Goal: Entertainment & Leisure: Consume media (video, audio)

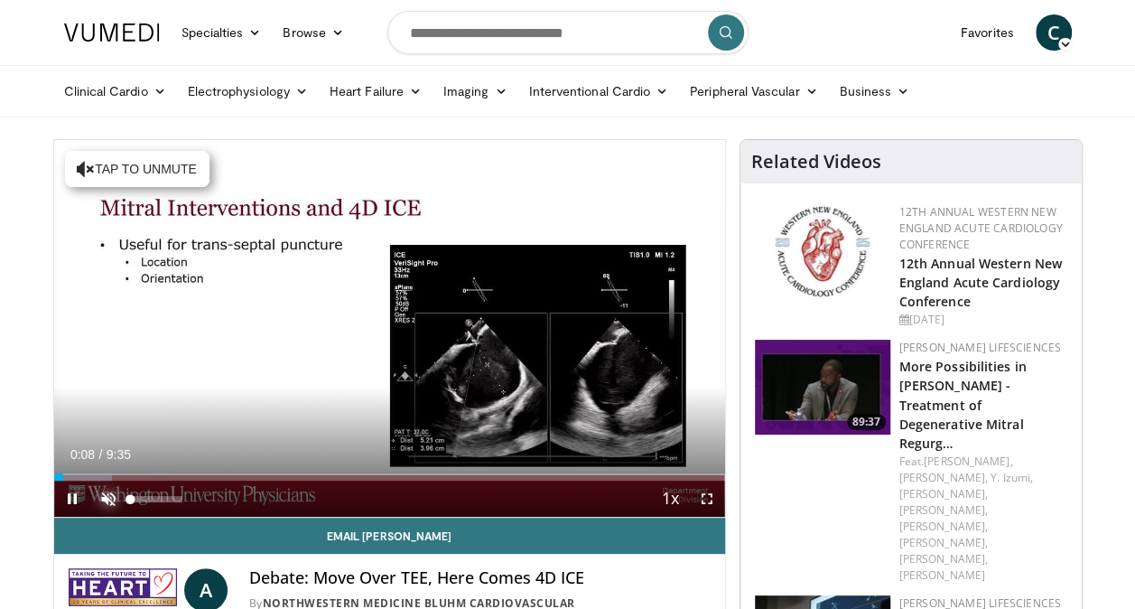
click at [105, 495] on span "Video Player" at bounding box center [108, 498] width 36 height 36
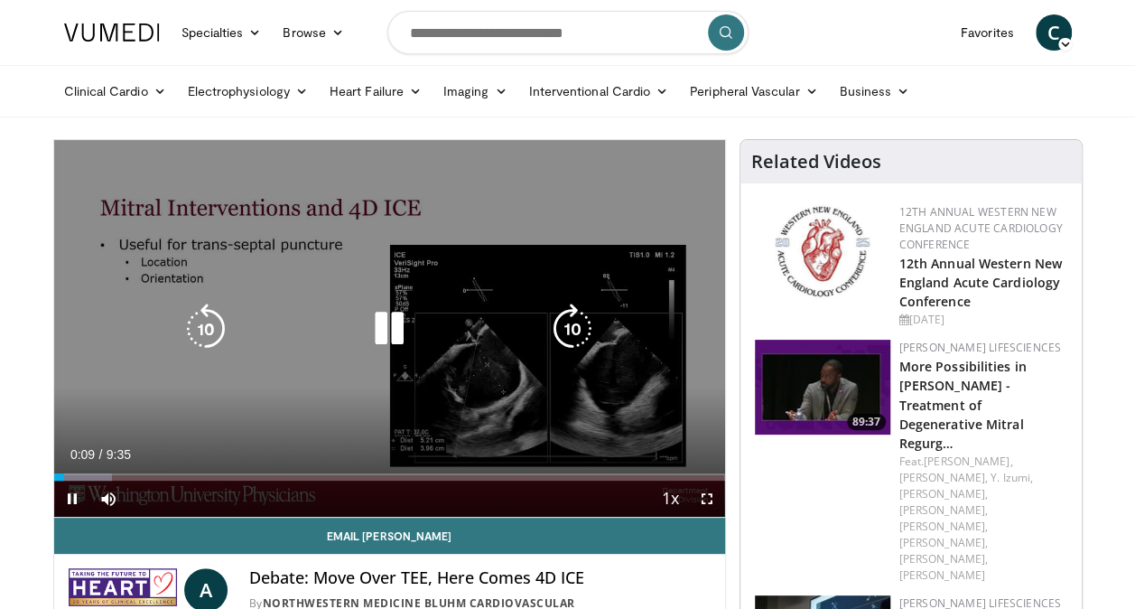
click at [585, 314] on icon "Video Player" at bounding box center [572, 328] width 51 height 51
click at [580, 318] on icon "Video Player" at bounding box center [572, 328] width 51 height 51
click at [561, 320] on icon "Video Player" at bounding box center [572, 328] width 51 height 51
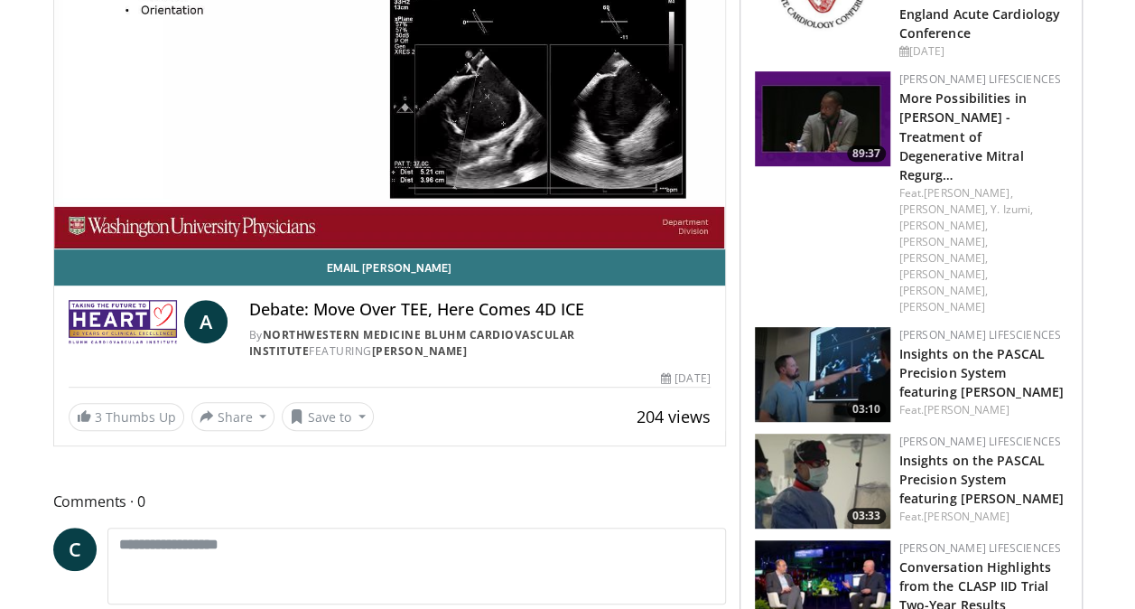
scroll to position [271, 0]
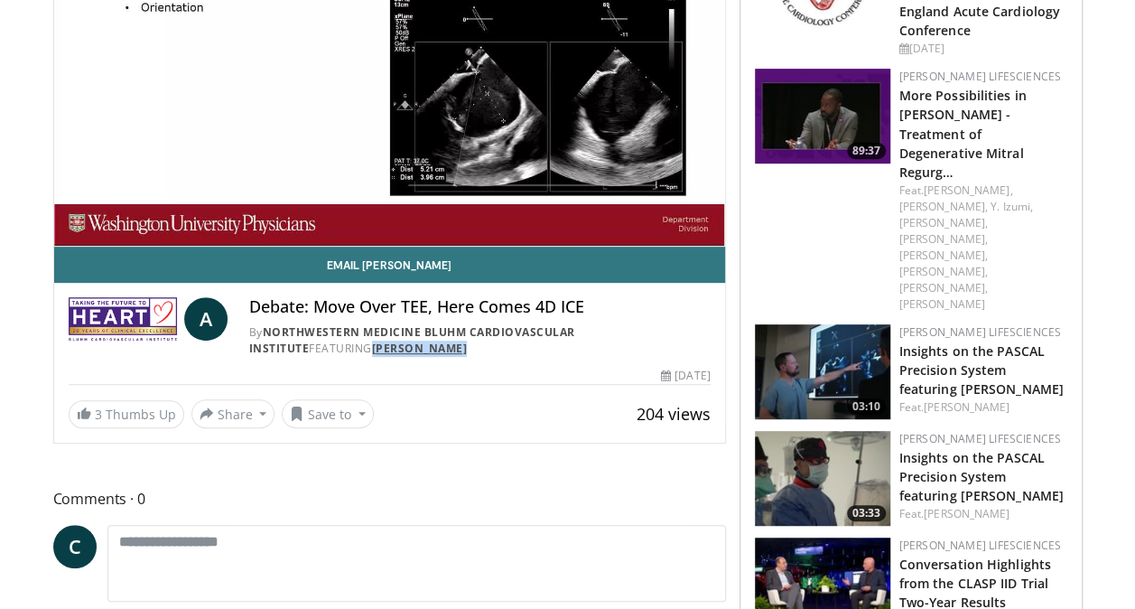
drag, startPoint x: 329, startPoint y: 346, endPoint x: 251, endPoint y: 349, distance: 77.7
click at [251, 349] on div "By Northwestern Medicine Bluhm Cardiovascular Institute FEATURING Alan Zajarias" at bounding box center [479, 340] width 461 height 33
copy link "Alan Zajarias"
click at [419, 356] on div "A Debate: Move Over TEE, Here Comes 4D ICE By Northwestern Medicine Bluhm Cardi…" at bounding box center [389, 322] width 671 height 78
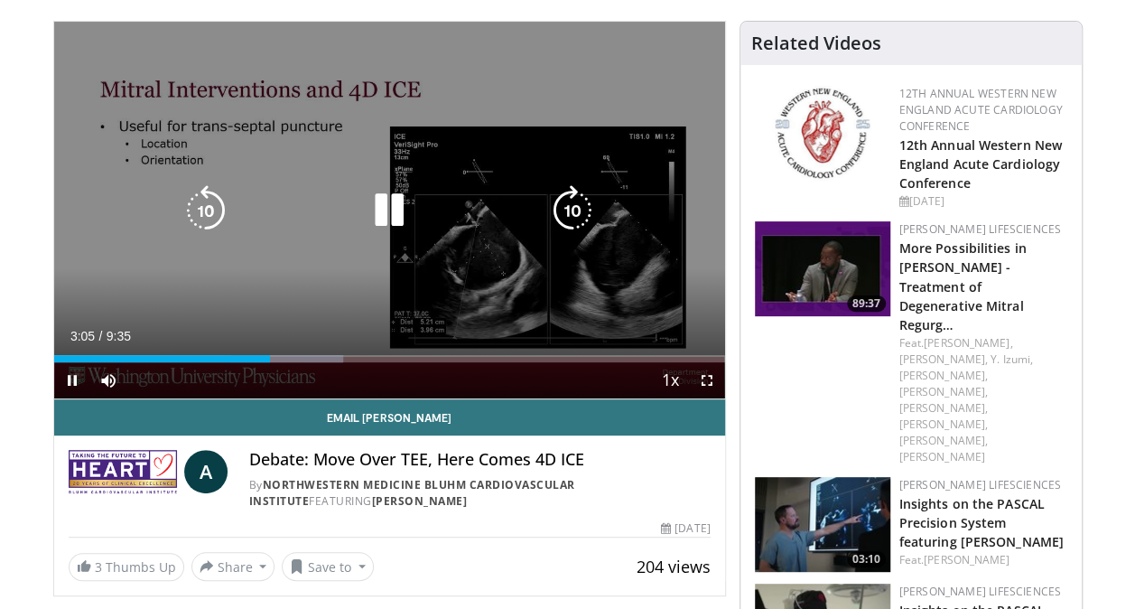
scroll to position [90, 0]
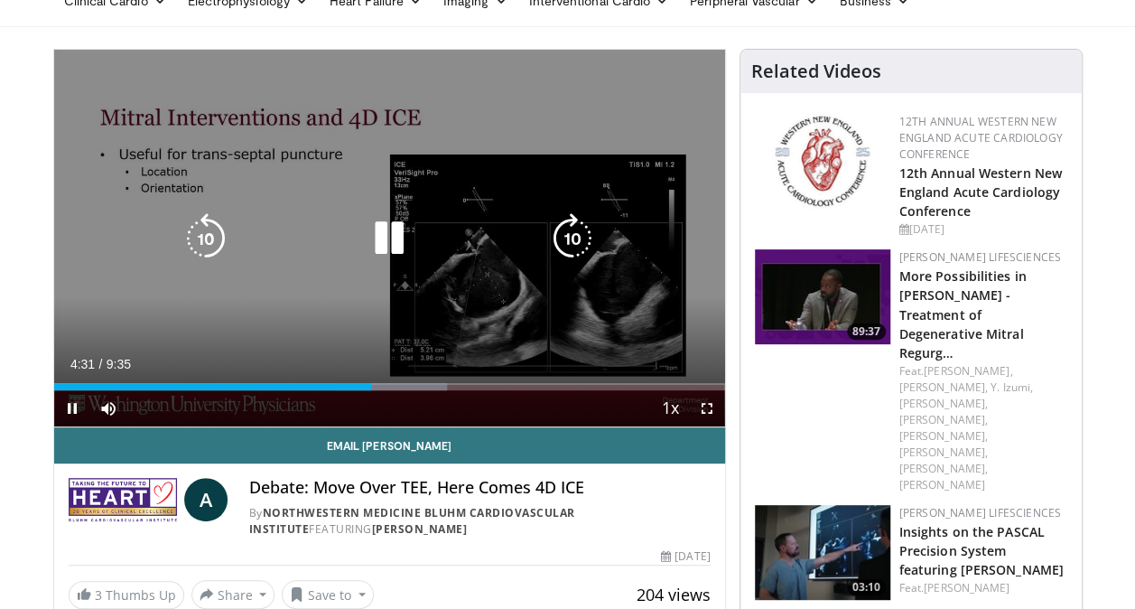
click at [563, 227] on icon "Video Player" at bounding box center [572, 238] width 51 height 51
click at [568, 227] on icon "Video Player" at bounding box center [572, 238] width 51 height 51
click at [565, 229] on icon "Video Player" at bounding box center [572, 238] width 51 height 51
click at [566, 229] on icon "Video Player" at bounding box center [572, 238] width 51 height 51
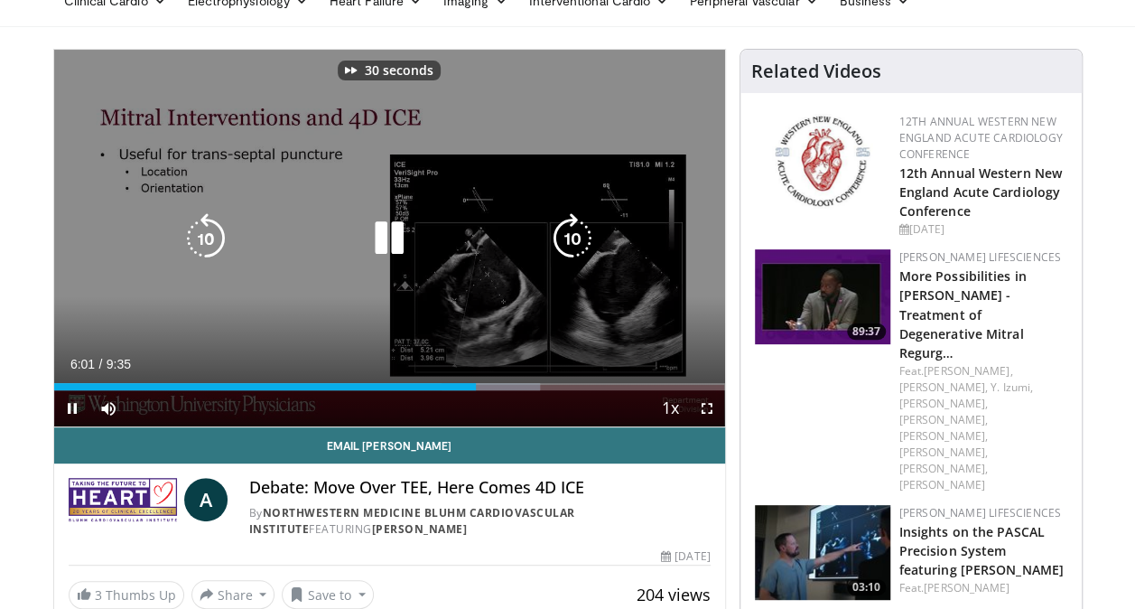
click at [566, 229] on icon "Video Player" at bounding box center [572, 238] width 51 height 51
click at [202, 228] on icon "Video Player" at bounding box center [206, 238] width 51 height 51
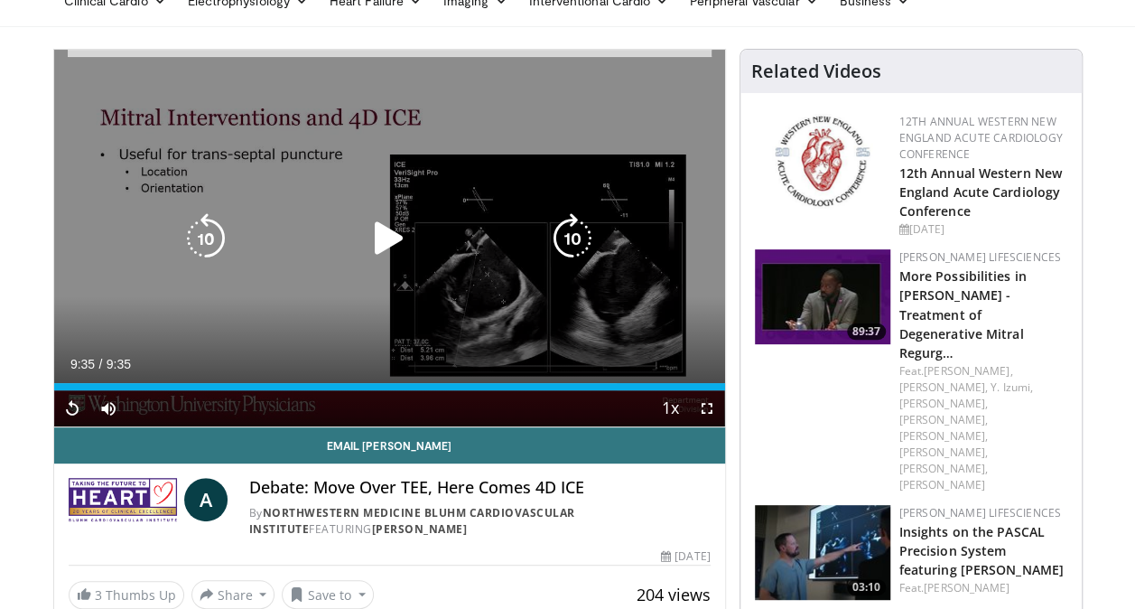
click at [202, 231] on icon "Video Player" at bounding box center [206, 238] width 51 height 51
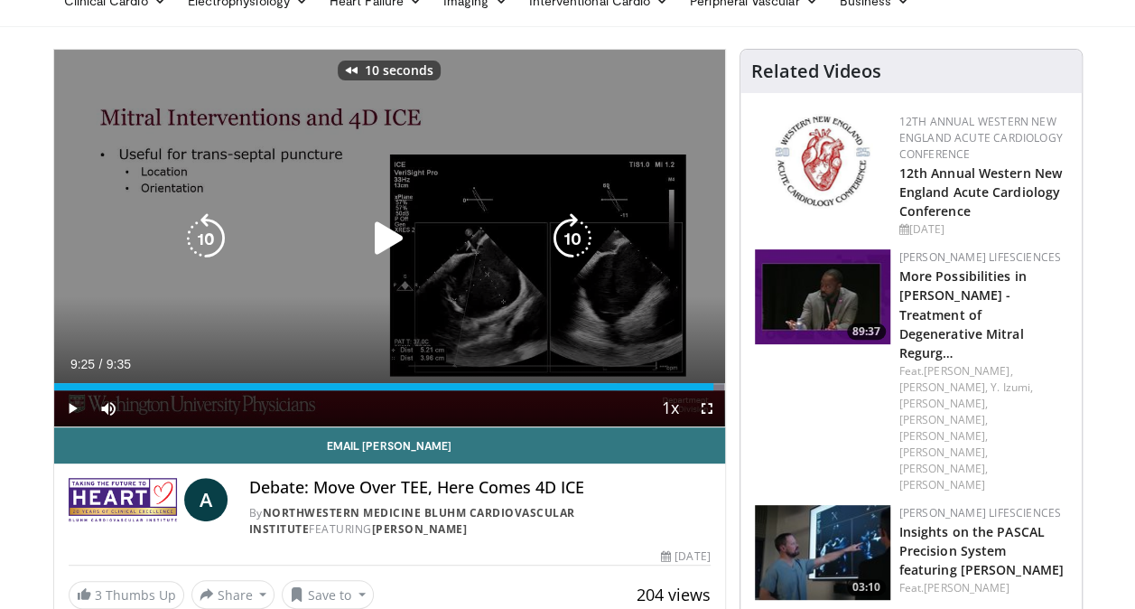
click at [202, 230] on icon "Video Player" at bounding box center [206, 238] width 51 height 51
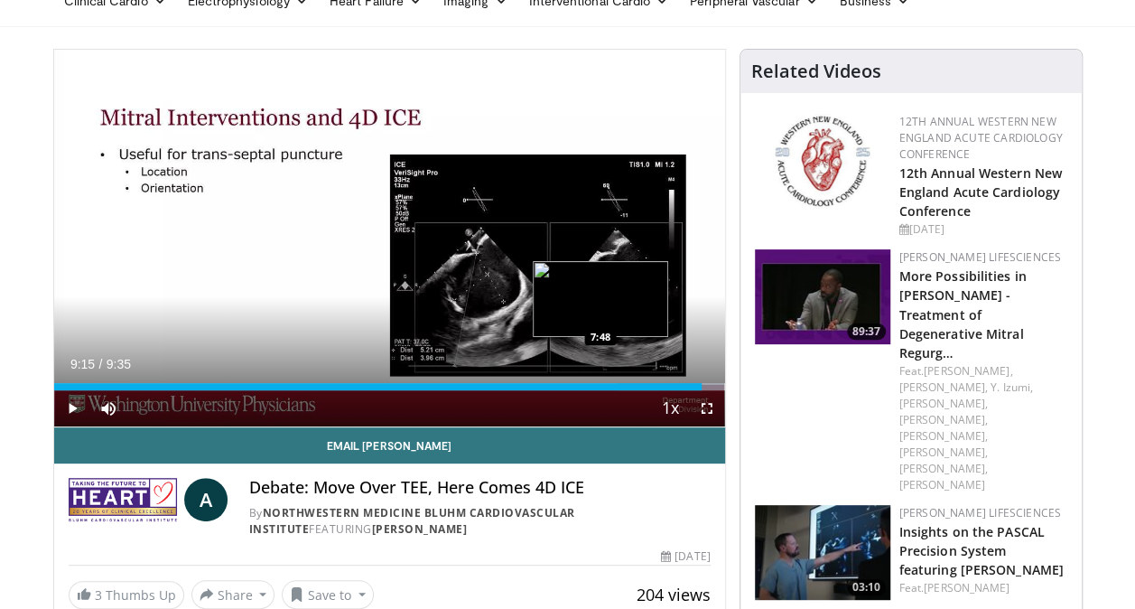
click at [600, 386] on div "9:15" at bounding box center [377, 386] width 647 height 7
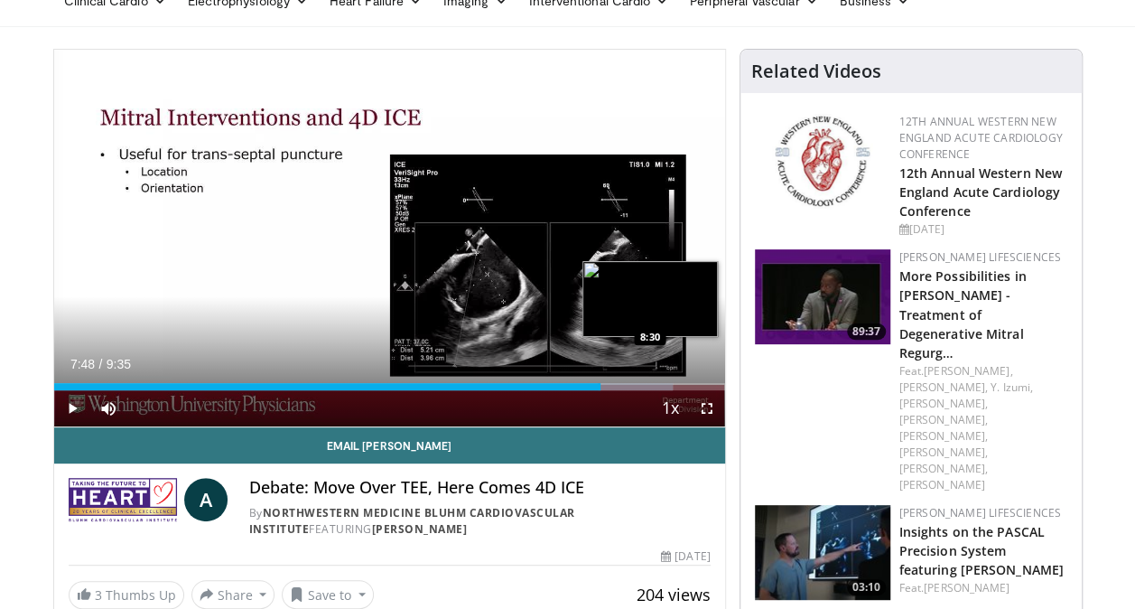
click at [650, 386] on div "Progress Bar" at bounding box center [635, 386] width 75 height 7
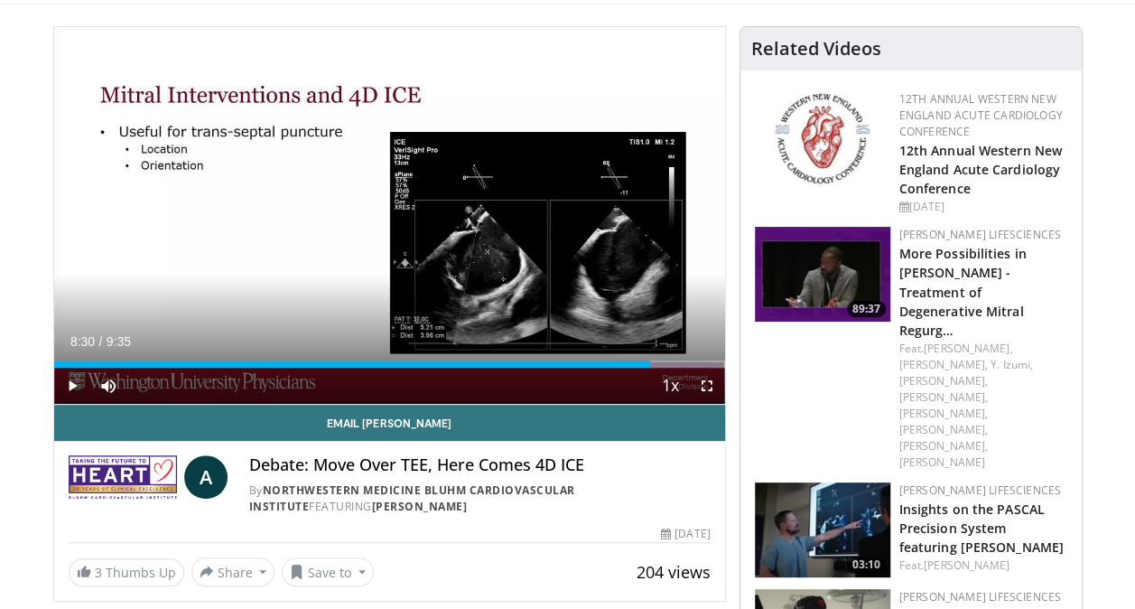
scroll to position [181, 0]
